Goal: Entertainment & Leisure: Consume media (video, audio)

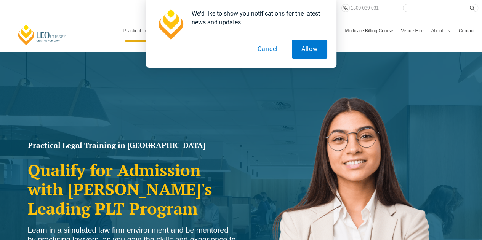
click at [268, 51] on button "Cancel" at bounding box center [267, 49] width 39 height 19
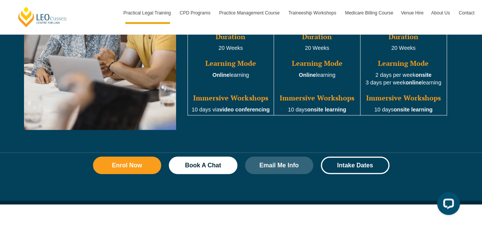
scroll to position [792, 0]
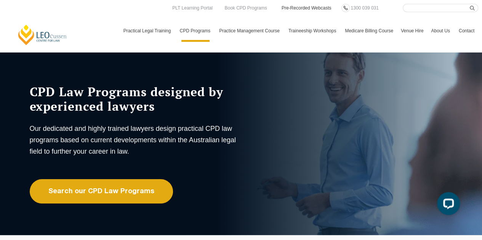
click at [290, 8] on link "Pre-Recorded Webcasts" at bounding box center [306, 8] width 51 height 8
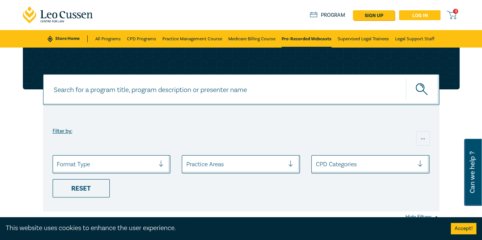
click at [410, 13] on link "Log in" at bounding box center [420, 15] width 42 height 10
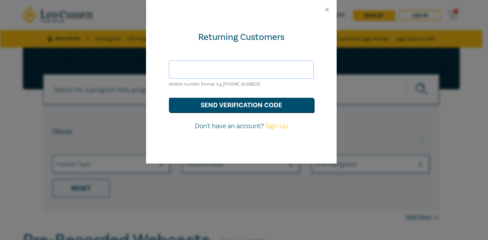
click at [215, 64] on input "text" at bounding box center [241, 70] width 145 height 18
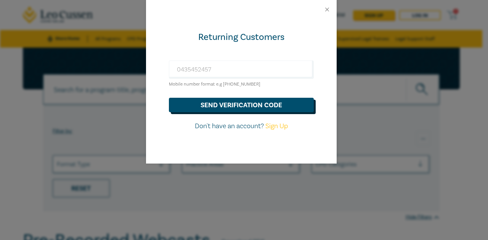
click at [224, 109] on button "send verification code" at bounding box center [241, 105] width 145 height 14
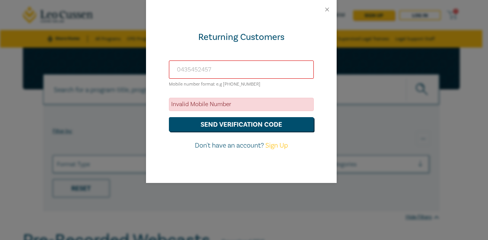
click at [224, 74] on input "0435452457" at bounding box center [241, 70] width 145 height 18
click at [179, 69] on input "0435452457" at bounding box center [241, 70] width 145 height 18
type input "+61435452457"
click at [219, 124] on button "send verification code" at bounding box center [241, 124] width 145 height 14
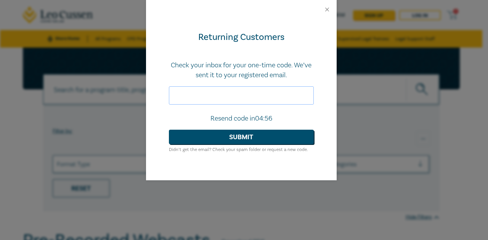
click at [213, 98] on input "text" at bounding box center [241, 95] width 145 height 18
type input "062041"
click at [217, 136] on button "Submit" at bounding box center [241, 137] width 145 height 14
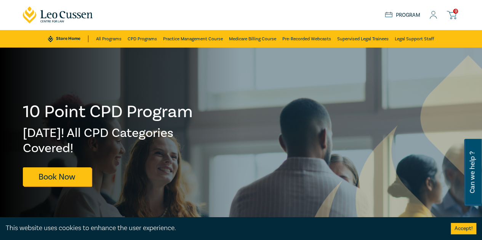
click at [435, 15] on icon at bounding box center [433, 15] width 8 height 8
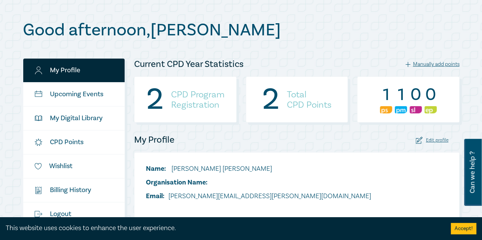
scroll to position [72, 0]
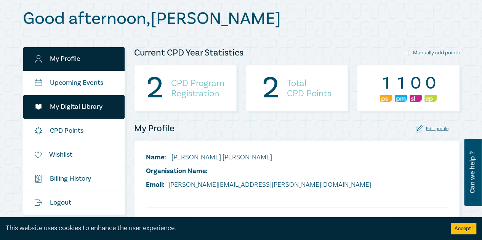
click at [74, 112] on link "My Digital Library" at bounding box center [74, 107] width 102 height 24
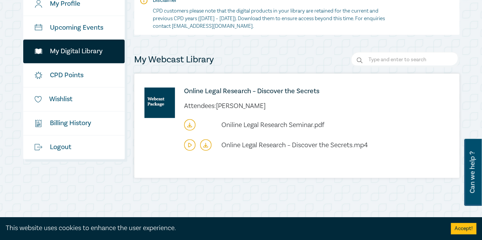
scroll to position [138, 0]
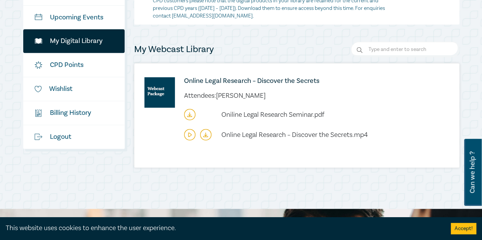
click at [188, 112] on icon at bounding box center [189, 114] width 11 height 11
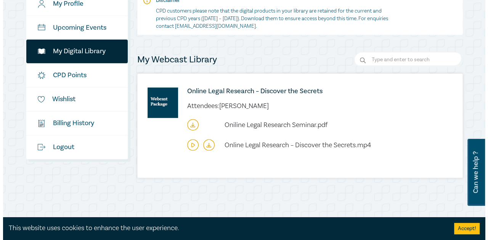
scroll to position [126, 0]
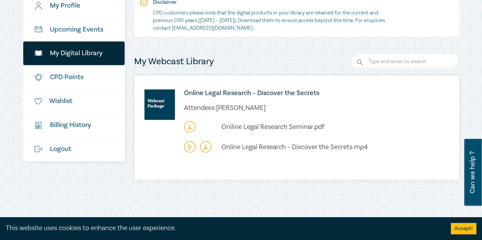
click at [189, 149] on icon at bounding box center [189, 147] width 3 height 4
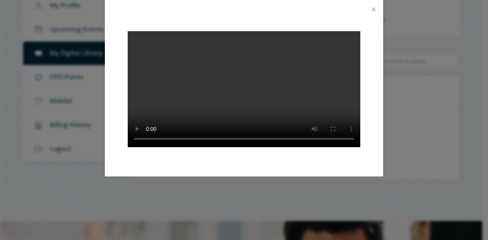
click at [365, 59] on div at bounding box center [244, 98] width 278 height 158
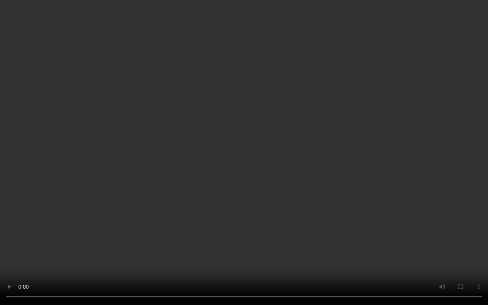
click at [477, 71] on video at bounding box center [244, 152] width 488 height 305
click at [386, 82] on video at bounding box center [244, 152] width 488 height 305
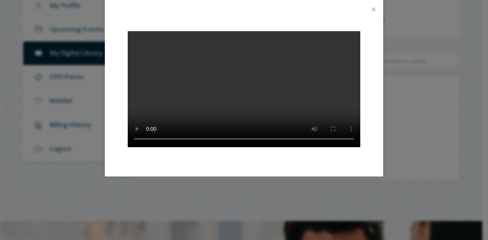
click at [200, 177] on div at bounding box center [244, 98] width 278 height 158
click at [213, 114] on video at bounding box center [244, 89] width 232 height 116
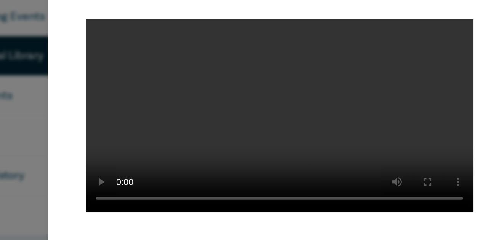
click at [355, 69] on video at bounding box center [244, 89] width 232 height 116
